Goal: Task Accomplishment & Management: Use online tool/utility

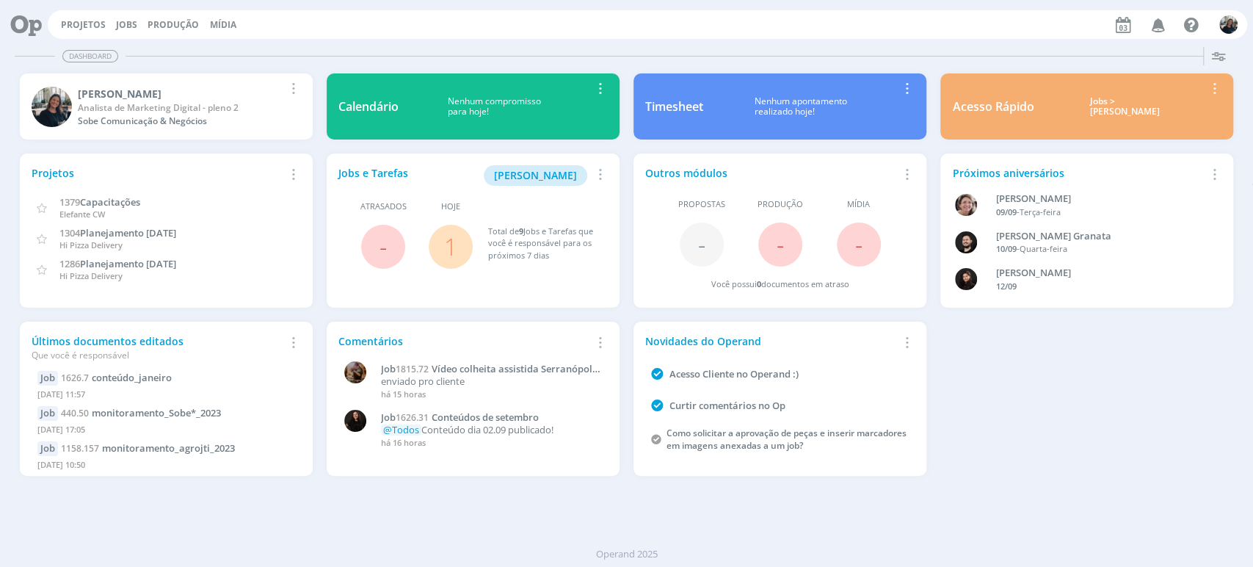
click at [1114, 103] on div "Jobs > [PERSON_NAME]" at bounding box center [1123, 106] width 159 height 21
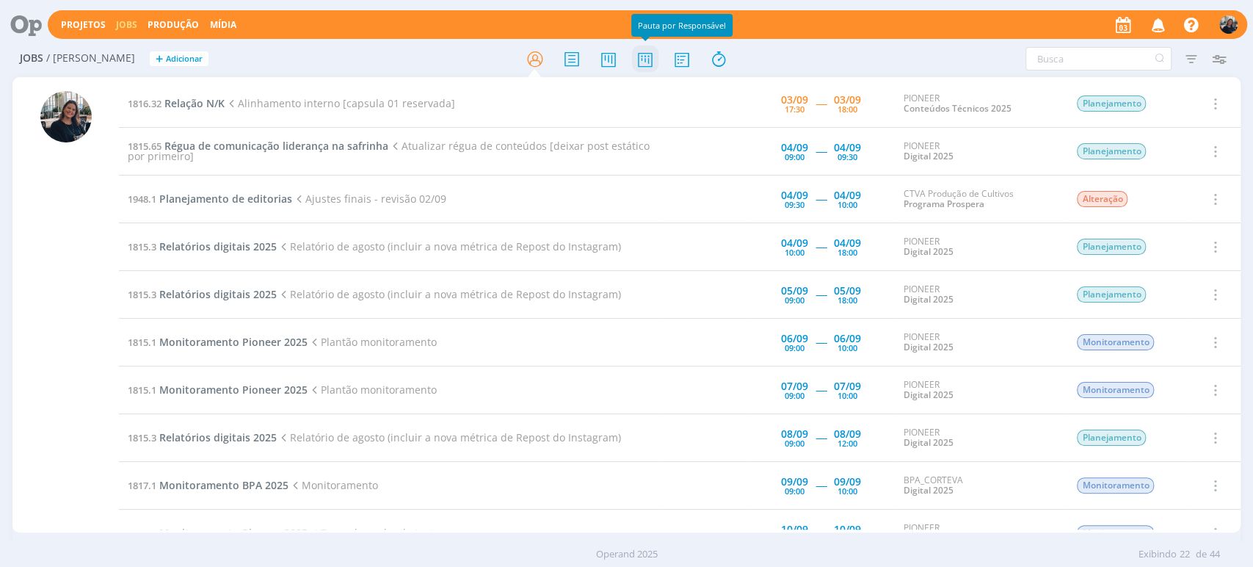
click at [640, 54] on icon at bounding box center [644, 59] width 26 height 29
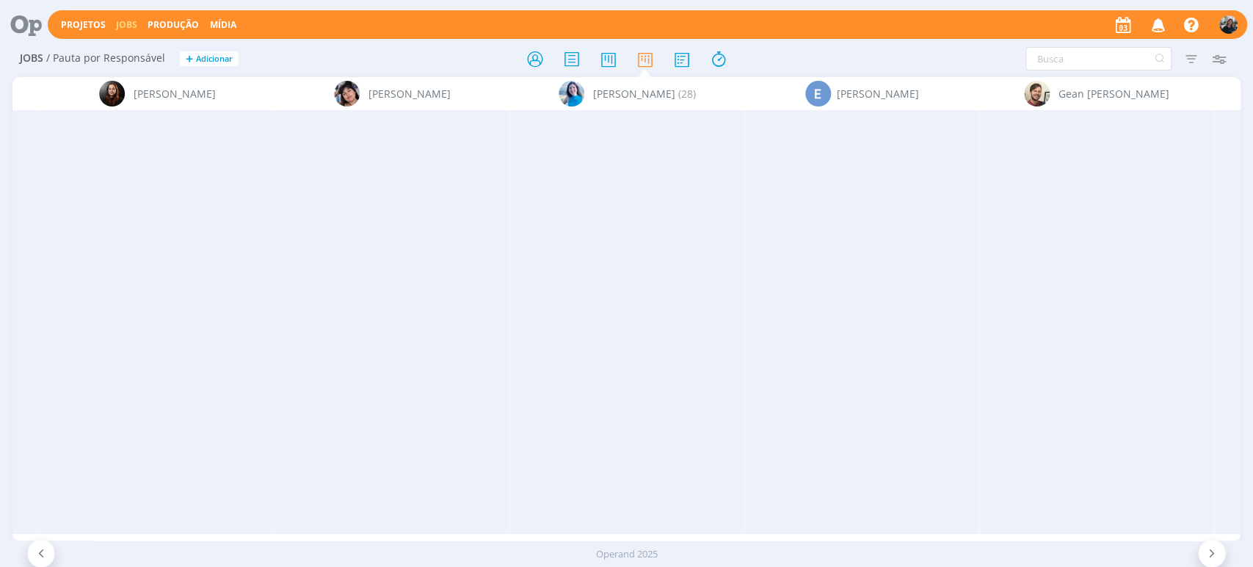
scroll to position [0, 10199]
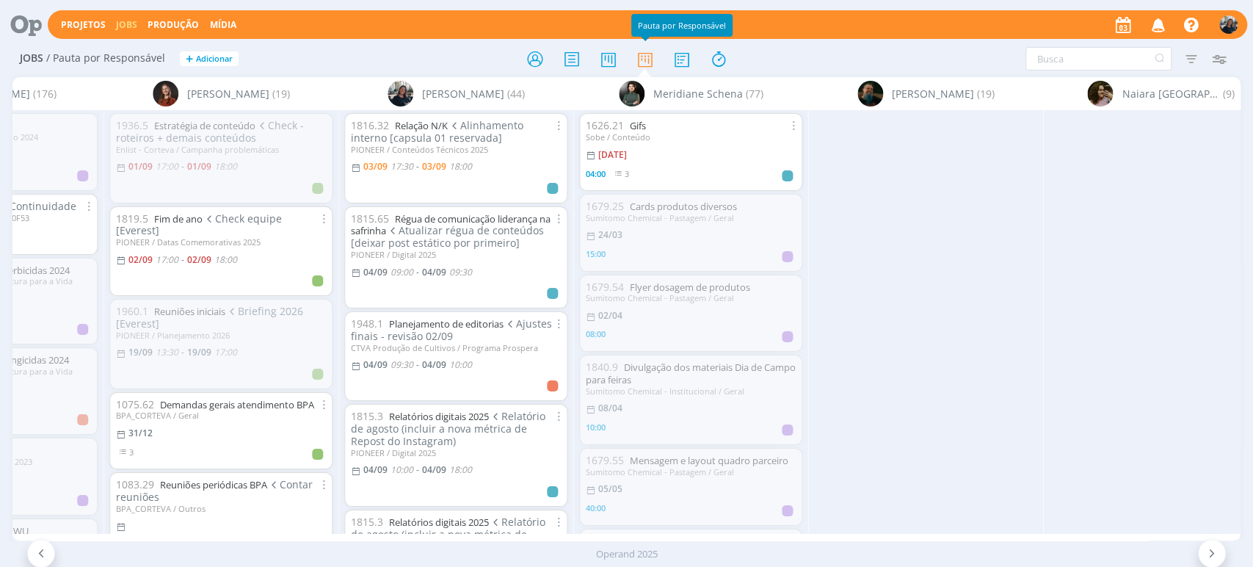
scroll to position [0, 7794]
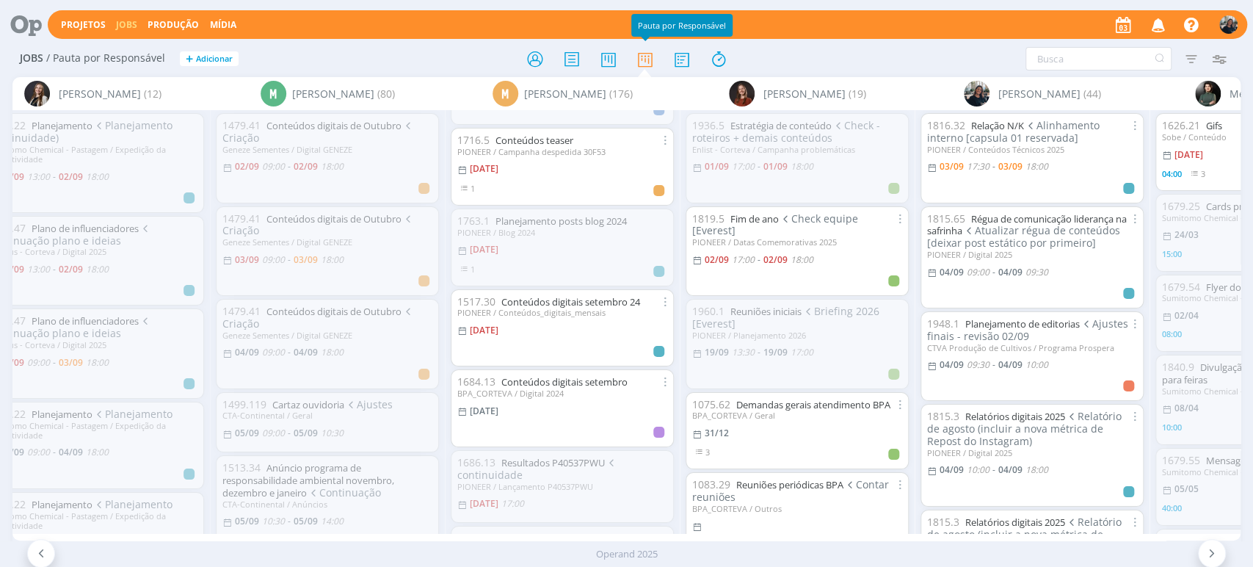
scroll to position [897, 0]
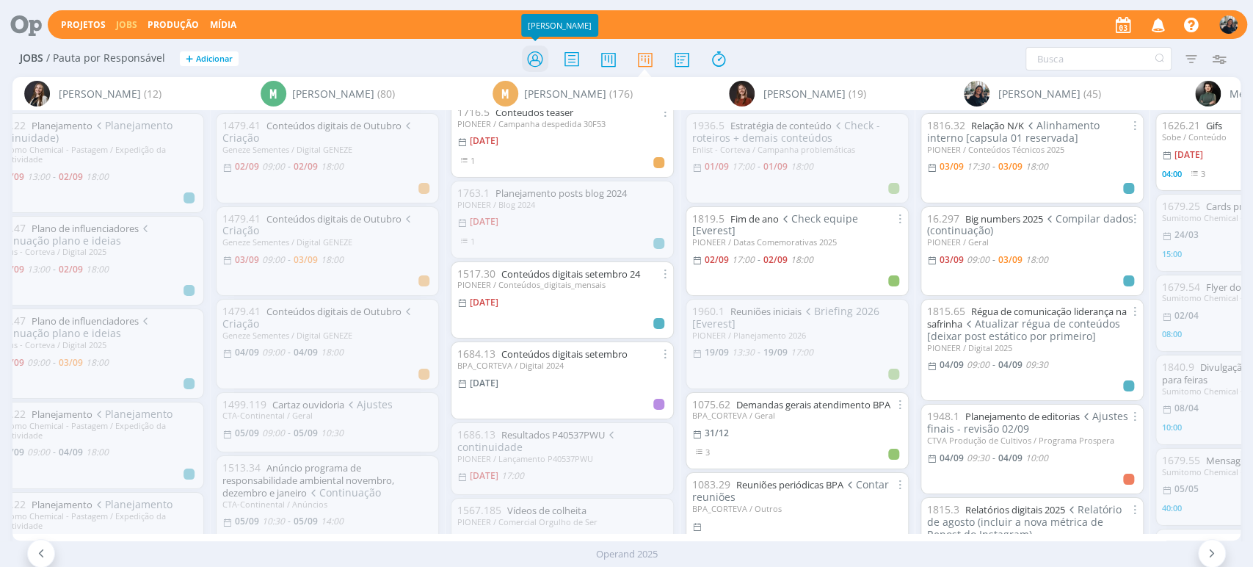
click at [534, 58] on icon at bounding box center [534, 59] width 26 height 29
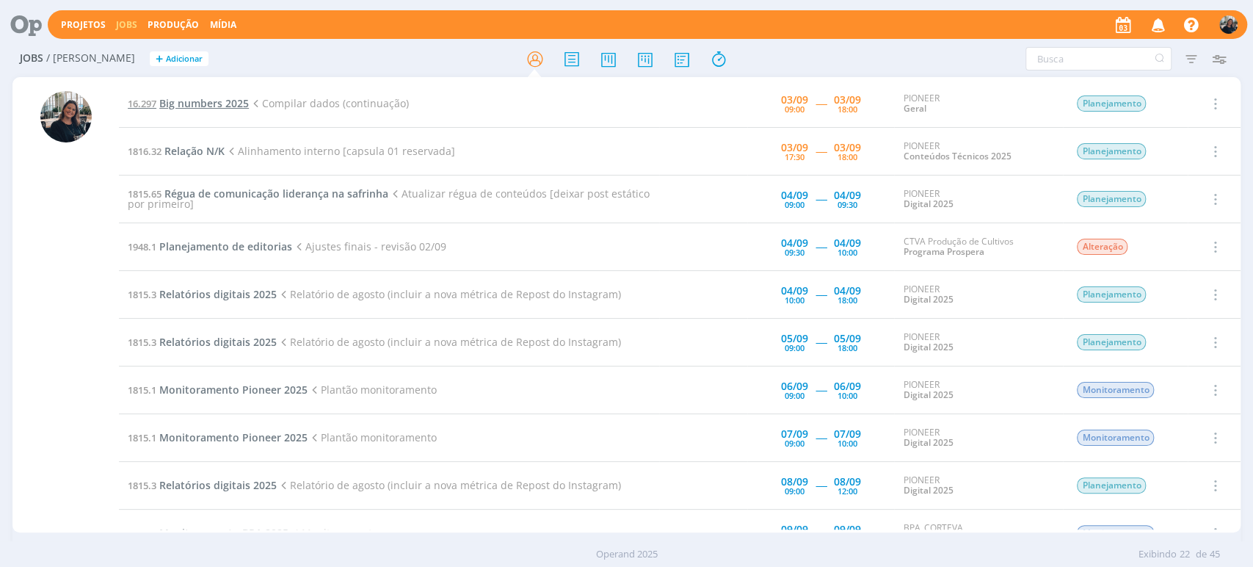
click at [156, 98] on span "16.297" at bounding box center [142, 103] width 29 height 13
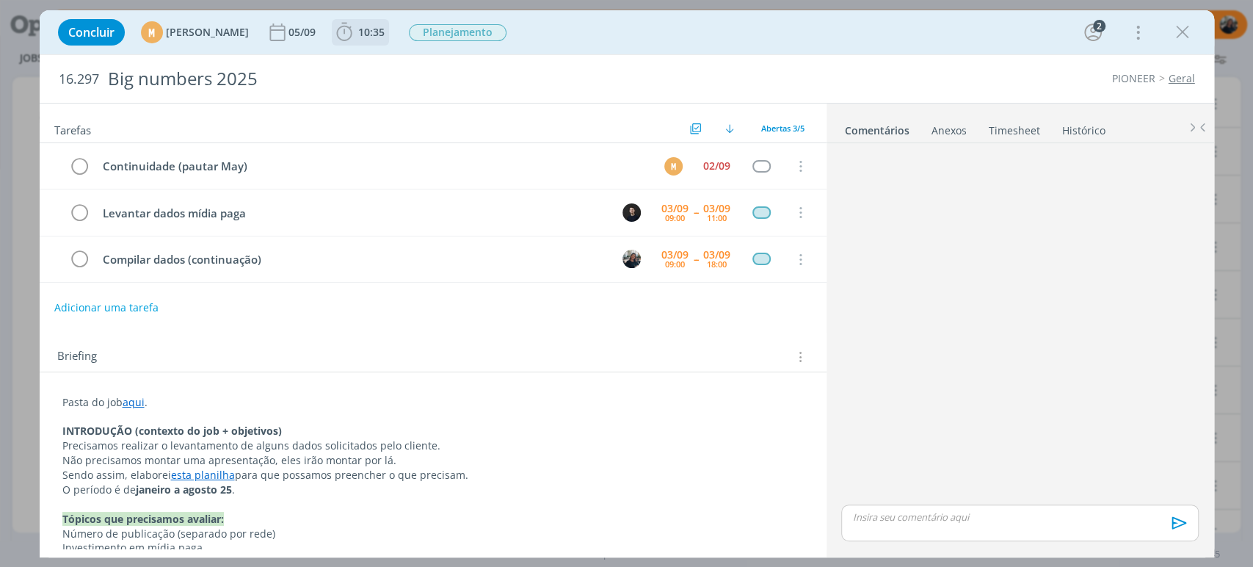
click at [355, 35] on icon "dialog" at bounding box center [344, 32] width 22 height 22
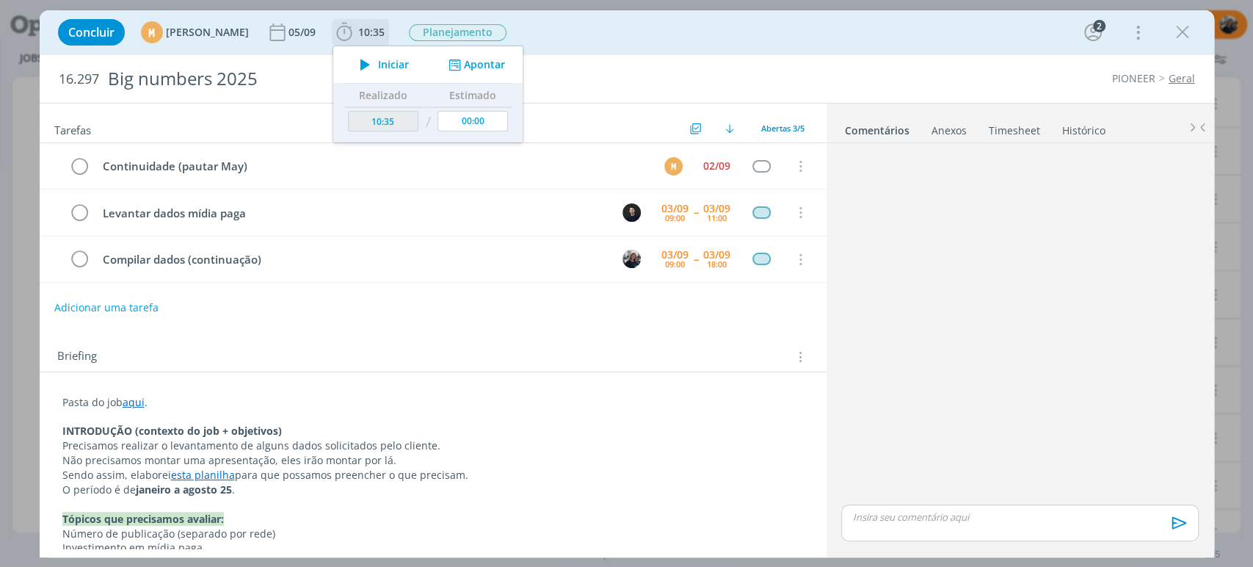
click at [409, 73] on button "Iniciar" at bounding box center [381, 64] width 58 height 21
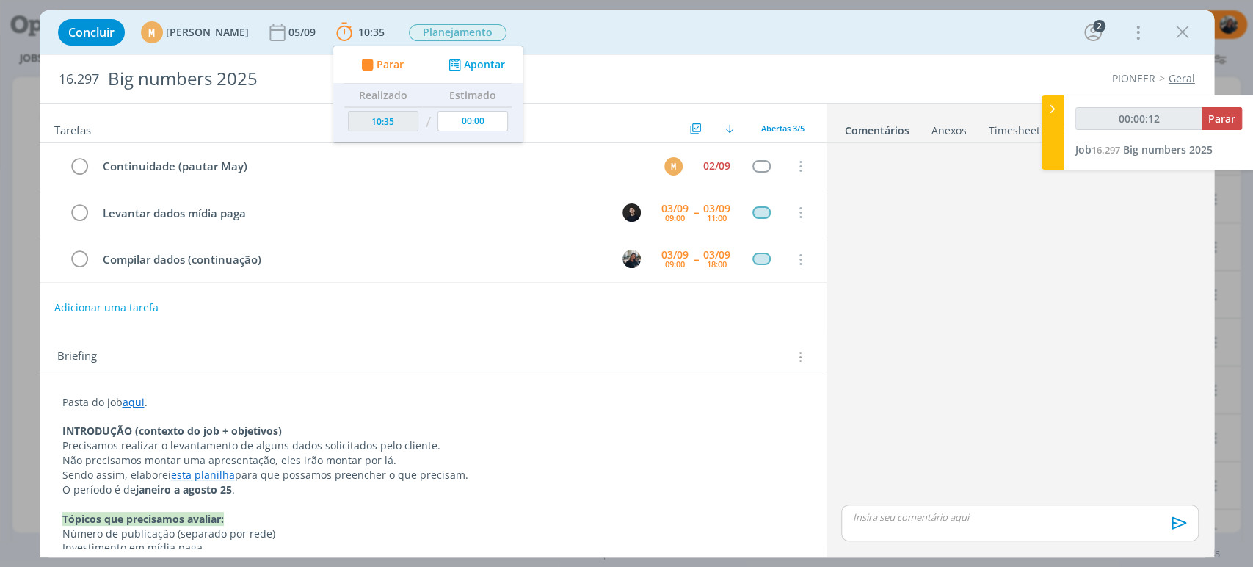
type input "00:00:13"
click at [1052, 99] on div at bounding box center [1052, 132] width 22 height 74
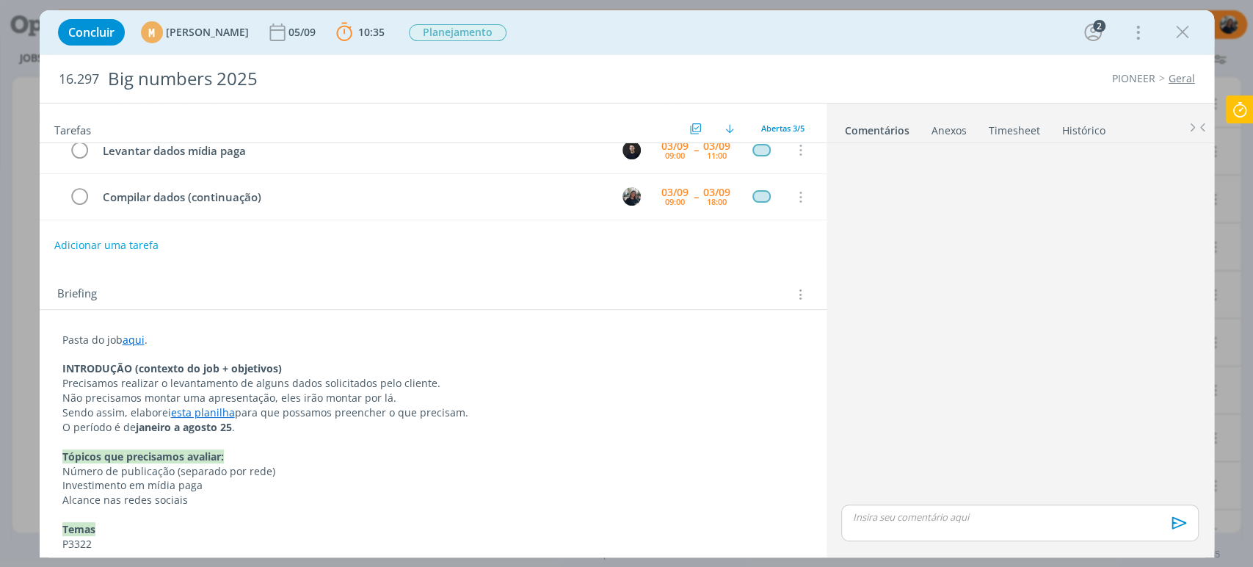
scroll to position [163, 0]
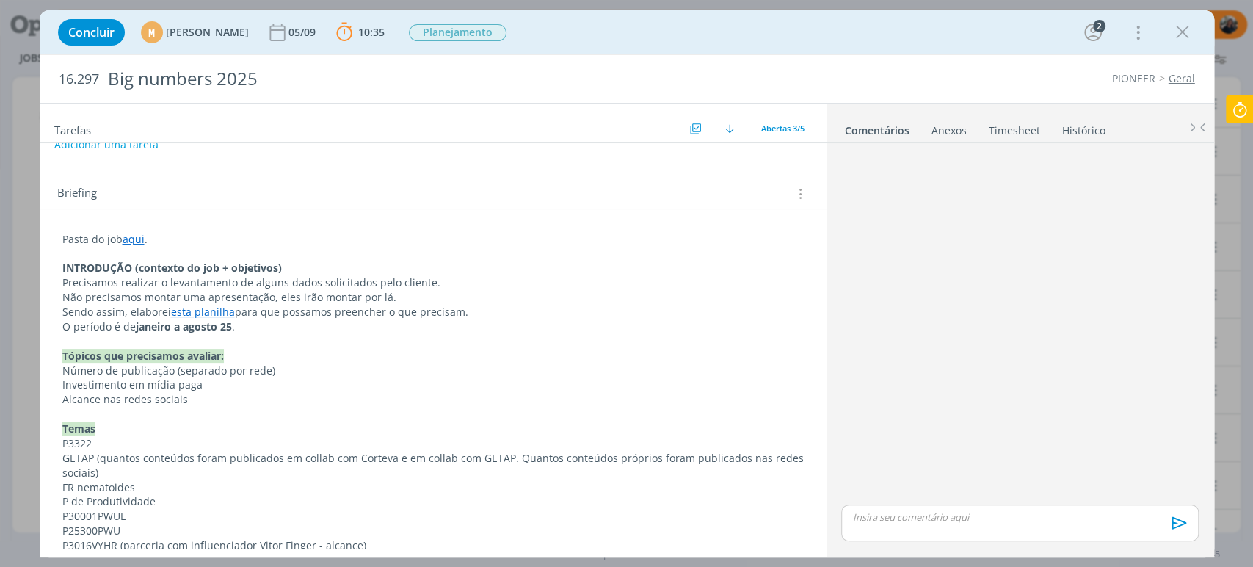
click at [215, 305] on link "esta planilha" at bounding box center [203, 312] width 64 height 14
click at [214, 308] on link "esta planilha" at bounding box center [203, 312] width 64 height 14
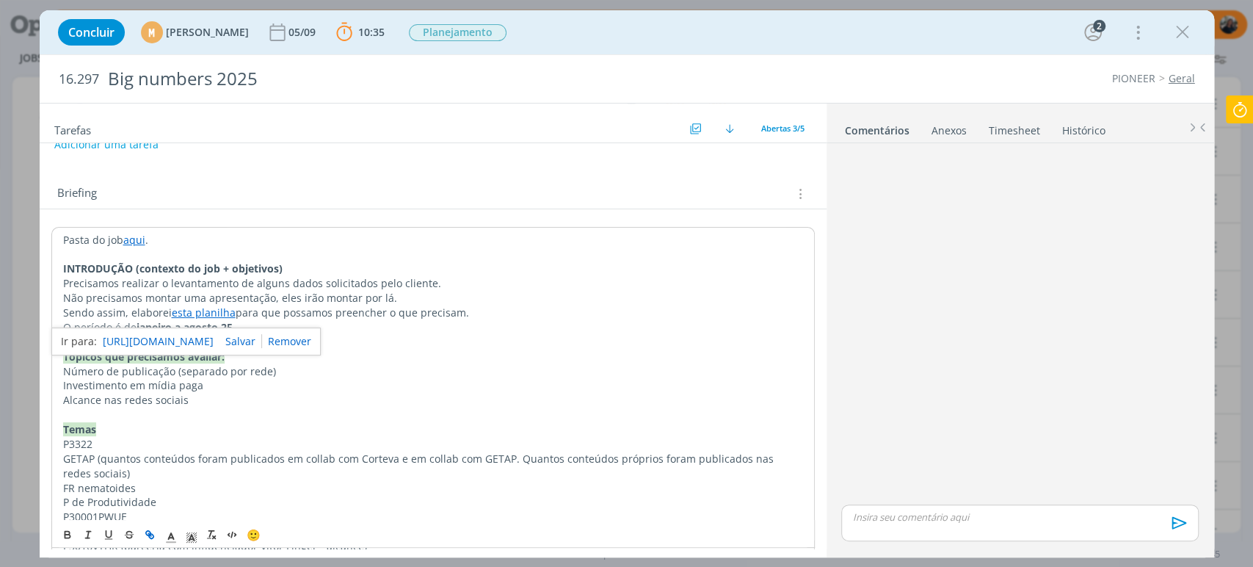
click at [214, 332] on link "https://sobeae.sharepoint.com/:x:/s/SOBEAE/EcTe8ij3HhxHhqQz1YG-dVMBx_aPRXecaGlo…" at bounding box center [158, 341] width 111 height 19
click at [456, 251] on p "dialog" at bounding box center [433, 254] width 740 height 15
click at [395, 185] on div "Briefing Briefings Predefinidos Versões do Briefing Ver Briefing do Projeto" at bounding box center [434, 193] width 755 height 19
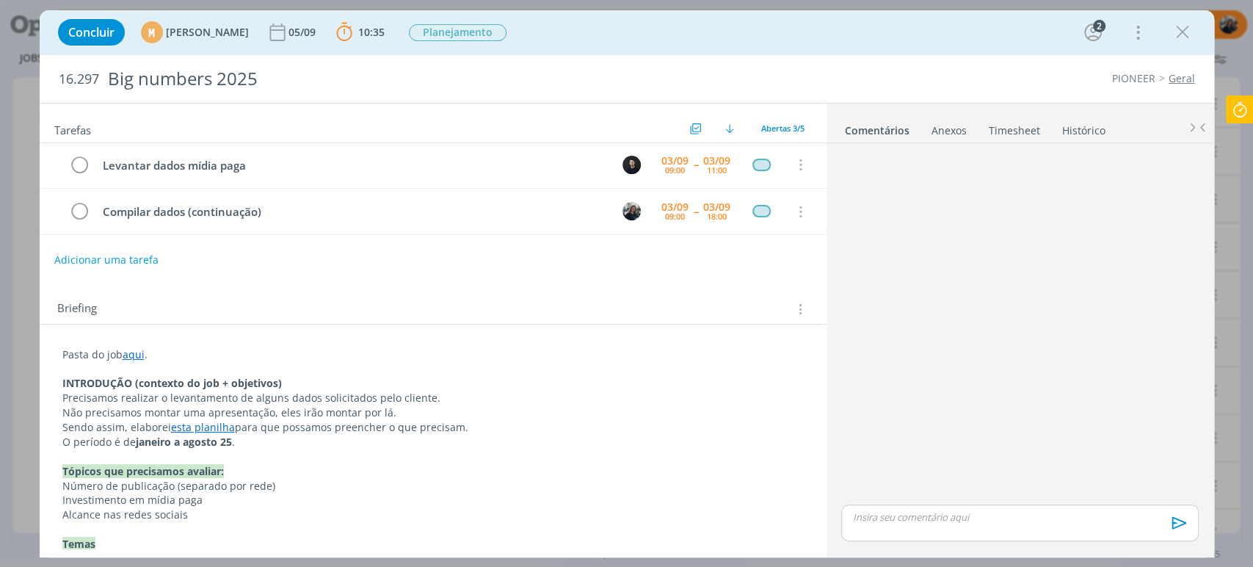
scroll to position [0, 0]
